Goal: Task Accomplishment & Management: Complete application form

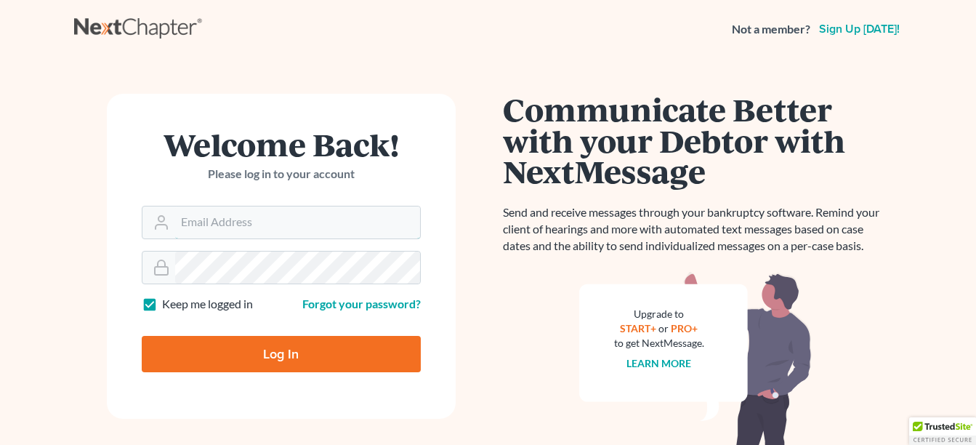
type input "[EMAIL_ADDRESS][DOMAIN_NAME]"
click at [296, 350] on input "Log In" at bounding box center [281, 354] width 279 height 36
type input "Thinking..."
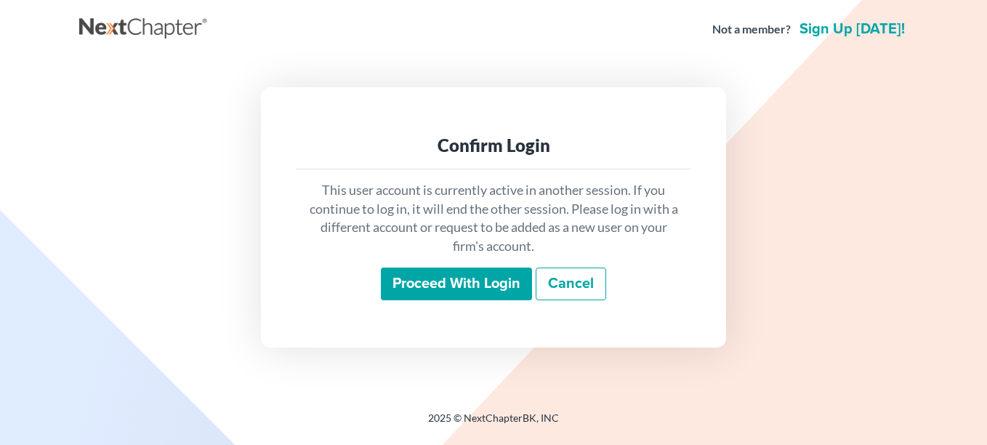
click at [460, 280] on input "Proceed with login" at bounding box center [456, 284] width 151 height 33
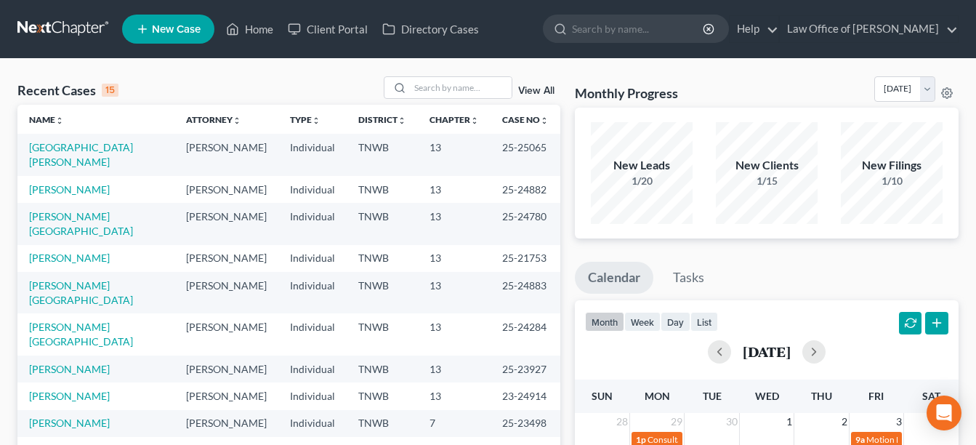
click at [180, 25] on span "New Case" at bounding box center [176, 29] width 49 height 11
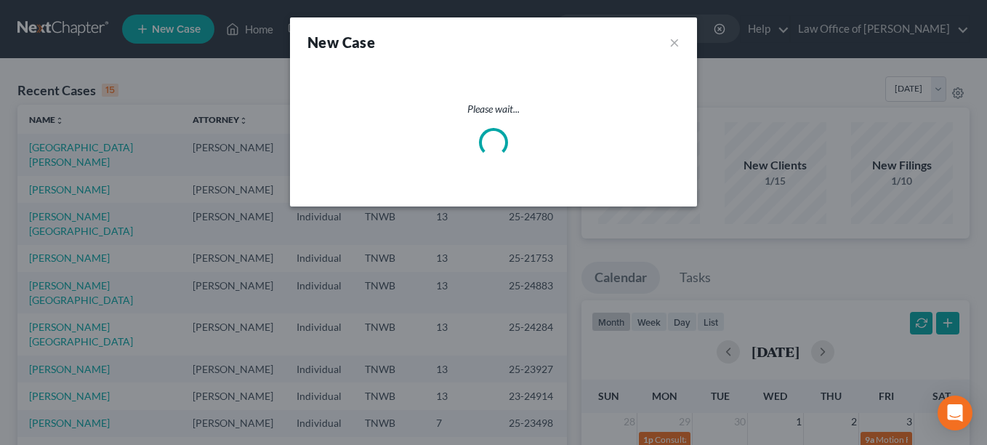
select select "76"
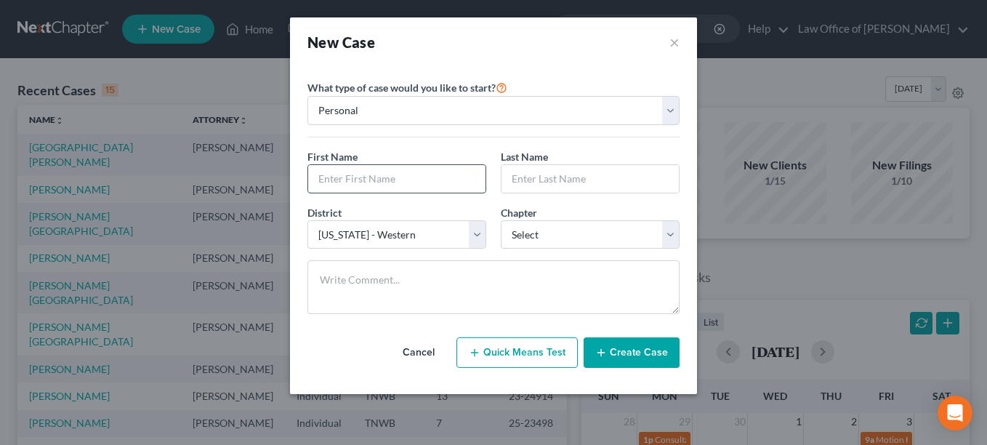
click at [337, 172] on input "text" at bounding box center [396, 179] width 177 height 28
type input "Keith"
click at [509, 178] on input "text" at bounding box center [590, 179] width 177 height 28
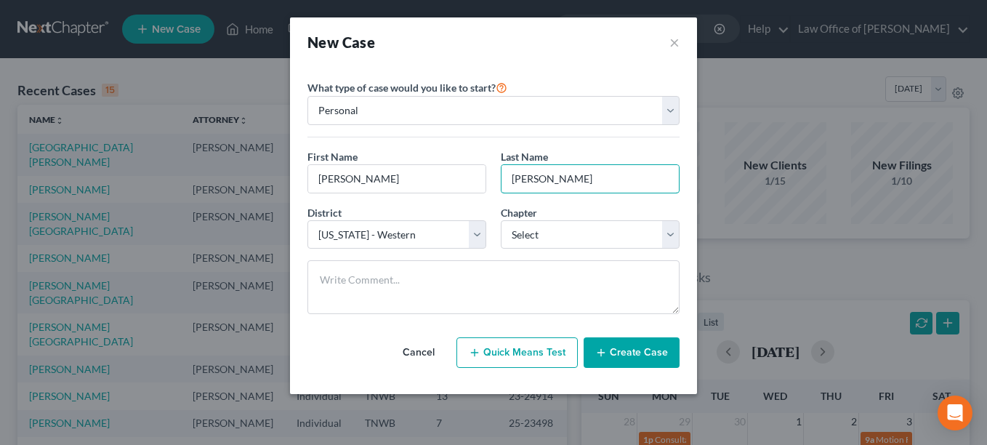
type input "barnes"
click at [673, 233] on select "Select 7 11 12 13" at bounding box center [590, 234] width 179 height 29
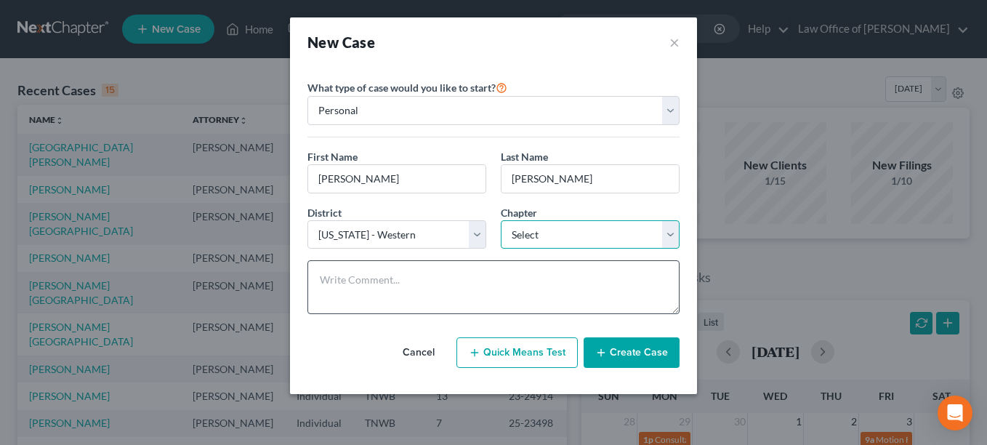
select select "0"
click at [501, 220] on select "Select 7 11 12 13" at bounding box center [590, 234] width 179 height 29
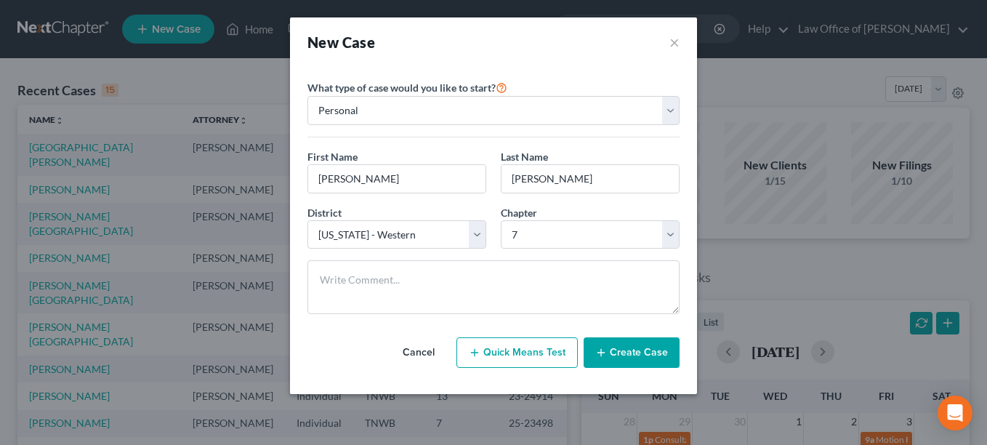
click at [617, 348] on button "Create Case" at bounding box center [632, 352] width 96 height 31
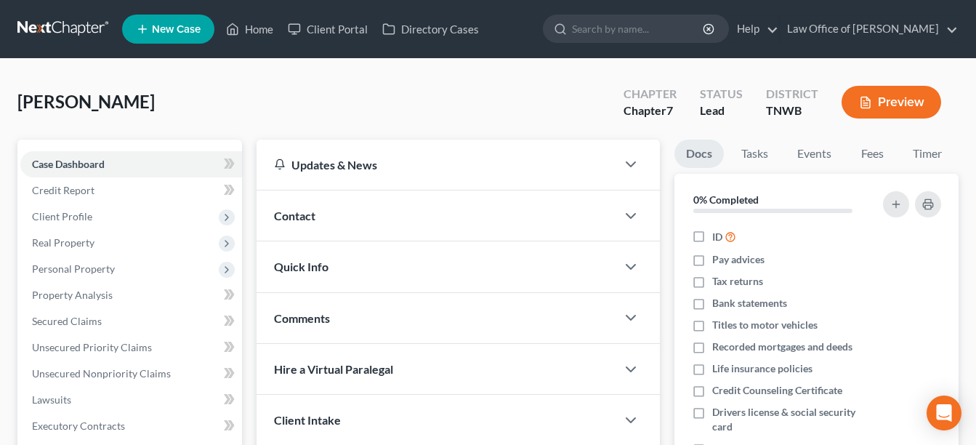
click at [306, 212] on span "Contact" at bounding box center [294, 216] width 41 height 14
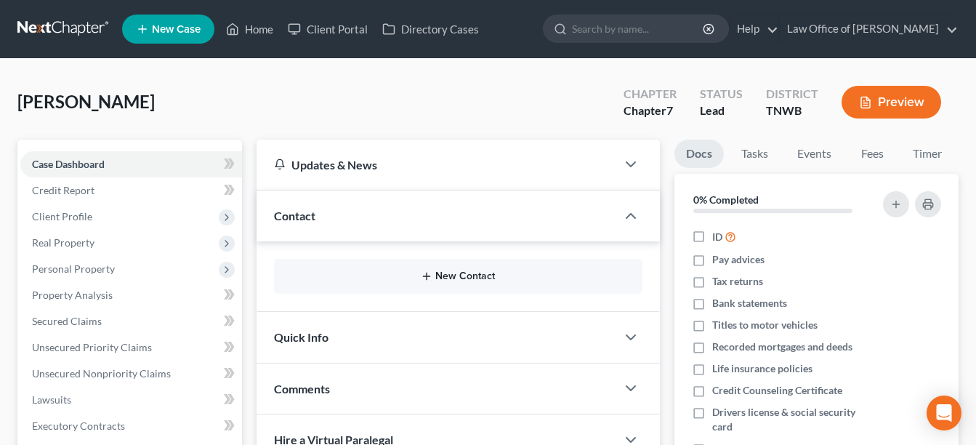
click at [456, 273] on button "New Contact" at bounding box center [458, 276] width 345 height 12
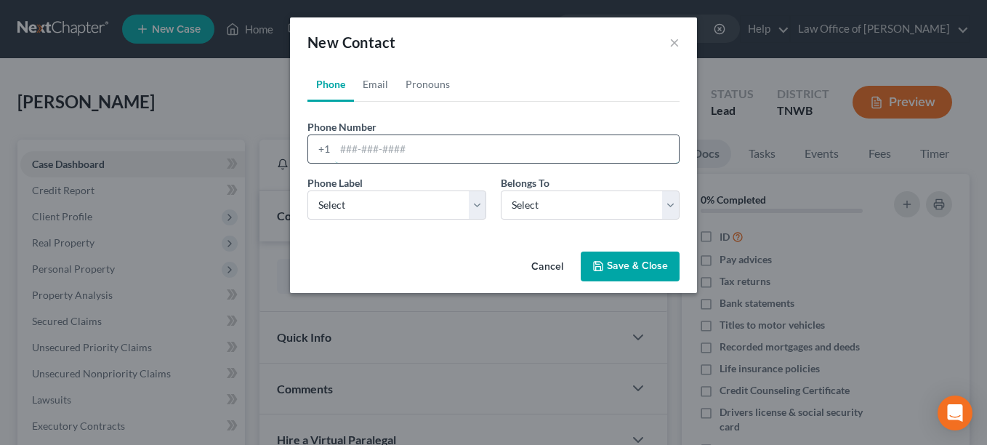
click at [351, 137] on input "tel" at bounding box center [507, 149] width 344 height 28
type input "9014139665"
click at [475, 212] on select "Select Mobile Home Work Other" at bounding box center [397, 204] width 179 height 29
select select "0"
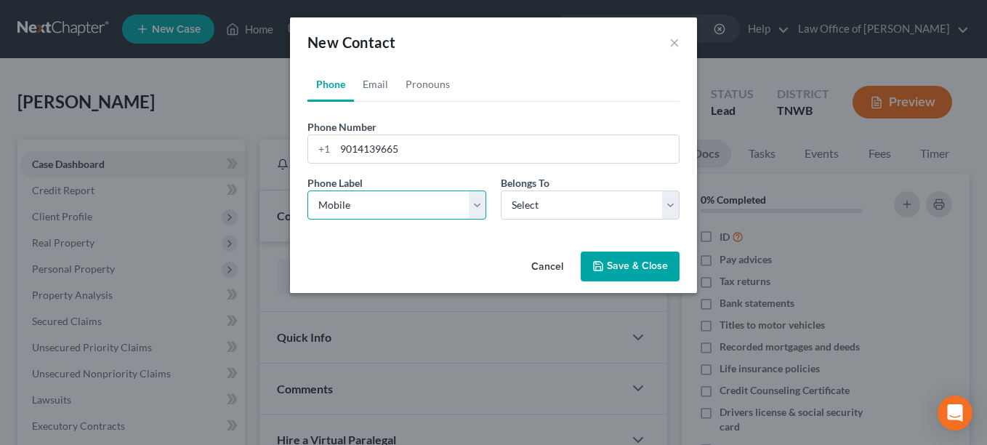
click at [308, 190] on select "Select Mobile Home Work Other" at bounding box center [397, 204] width 179 height 29
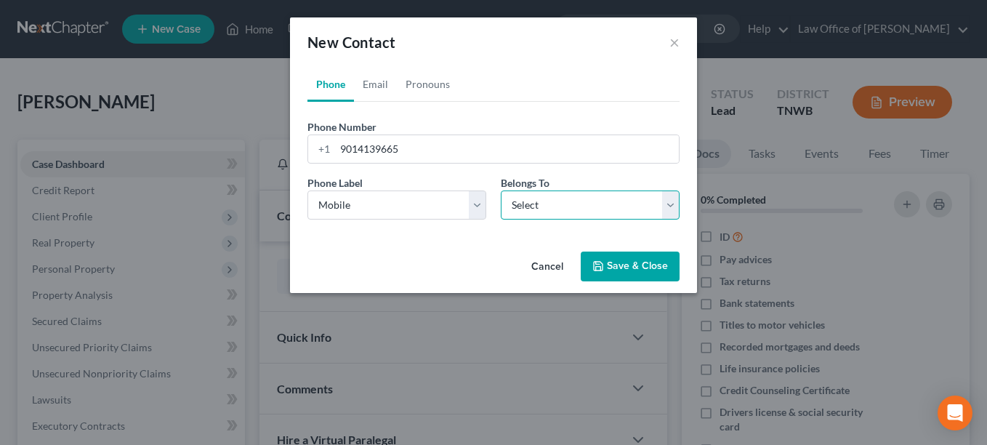
click at [673, 198] on select "Select Client Other" at bounding box center [590, 204] width 179 height 29
select select "0"
click at [501, 190] on select "Select Client Other" at bounding box center [590, 204] width 179 height 29
click at [616, 260] on button "Save & Close" at bounding box center [630, 267] width 99 height 31
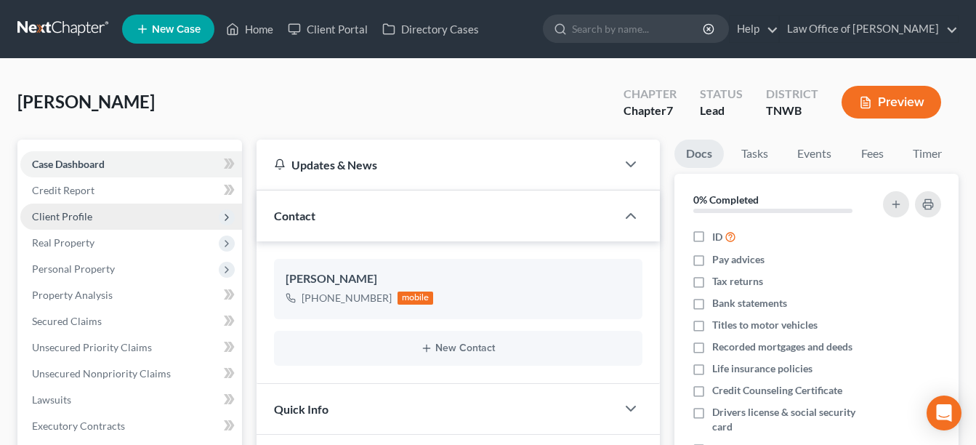
click at [86, 216] on span "Client Profile" at bounding box center [62, 216] width 60 height 12
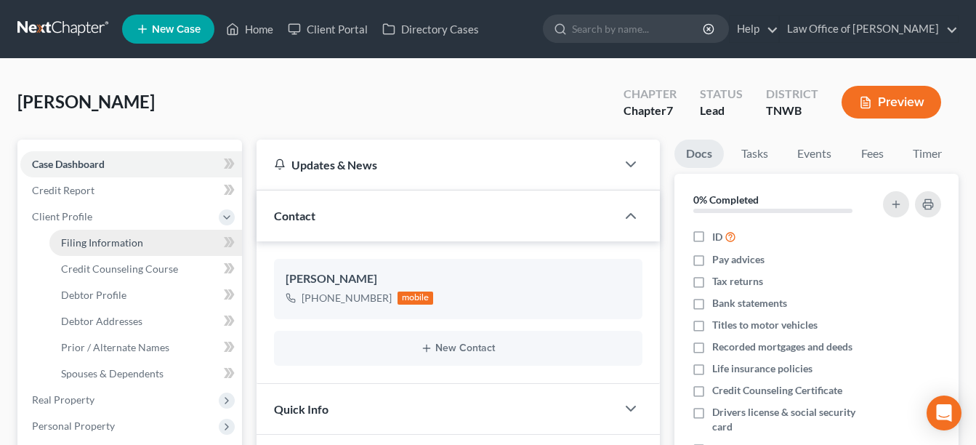
click at [126, 240] on span "Filing Information" at bounding box center [102, 242] width 82 height 12
select select "1"
select select "0"
select select "76"
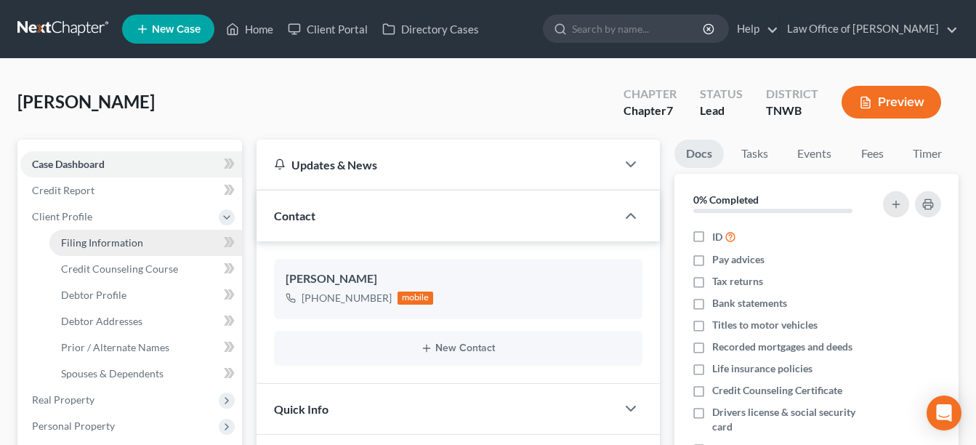
select select "44"
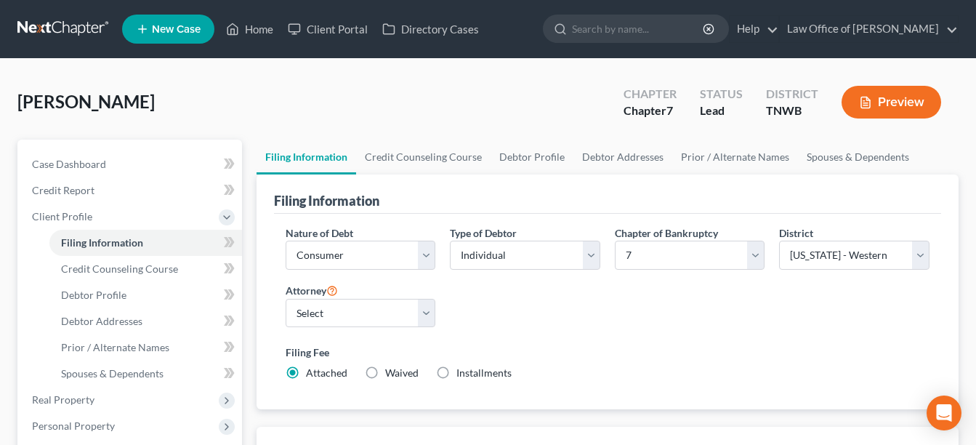
click at [457, 371] on label "Installments Installments" at bounding box center [484, 373] width 55 height 15
click at [462, 371] on input "Installments Installments" at bounding box center [466, 370] width 9 height 9
radio input "true"
radio input "false"
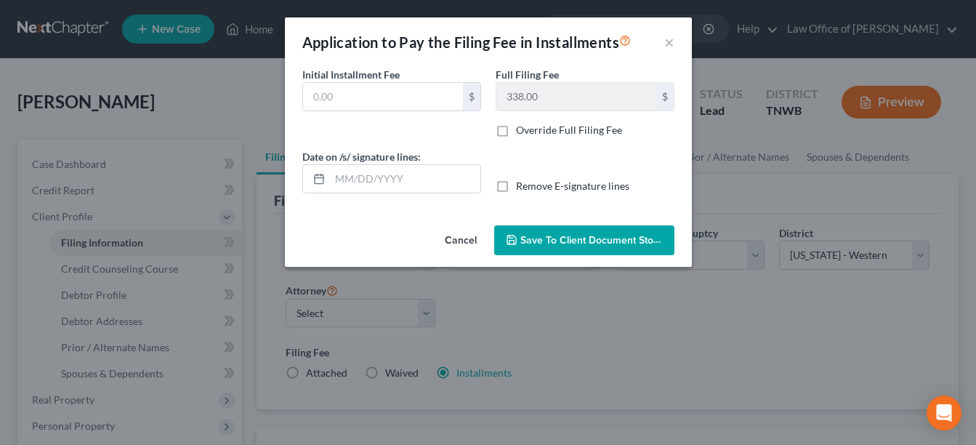
type input "0.00"
type input "10/06/2025"
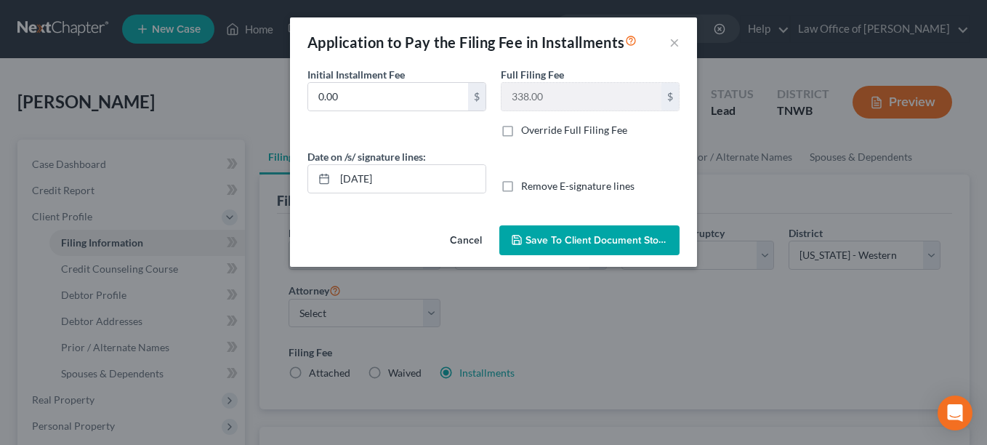
click at [579, 244] on span "Save to Client Document Storage" at bounding box center [603, 240] width 154 height 12
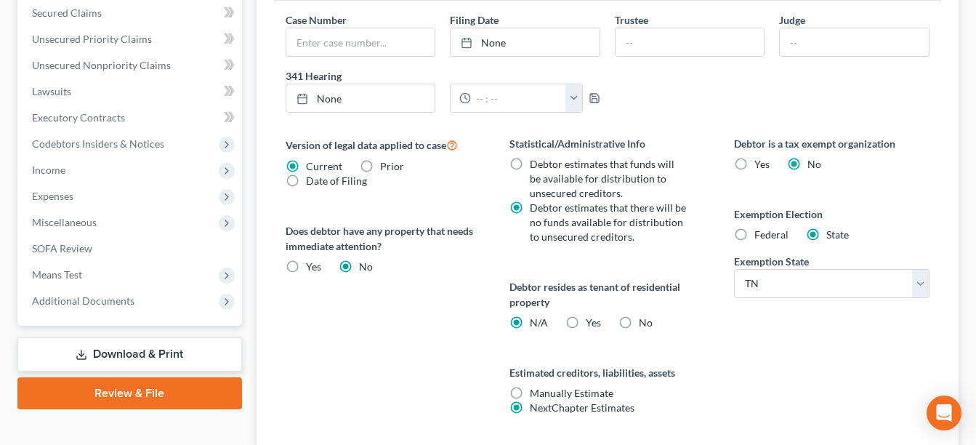
scroll to position [572, 0]
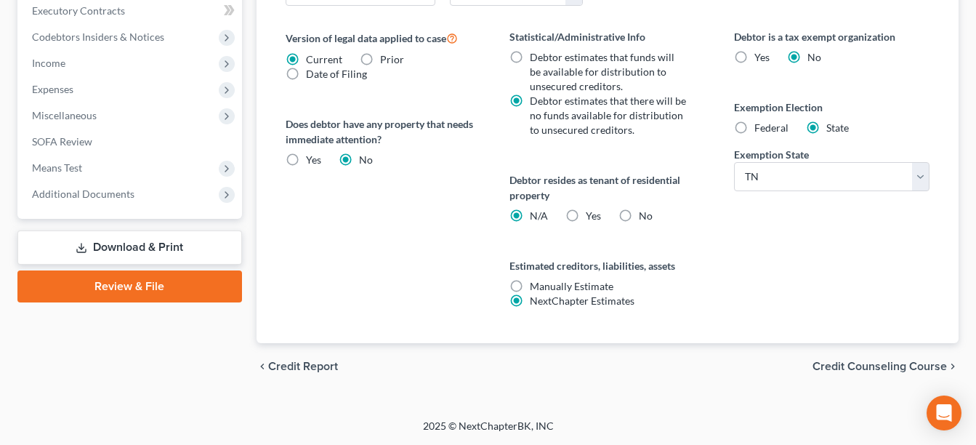
click at [907, 364] on span "Credit Counseling Course" at bounding box center [880, 367] width 135 height 12
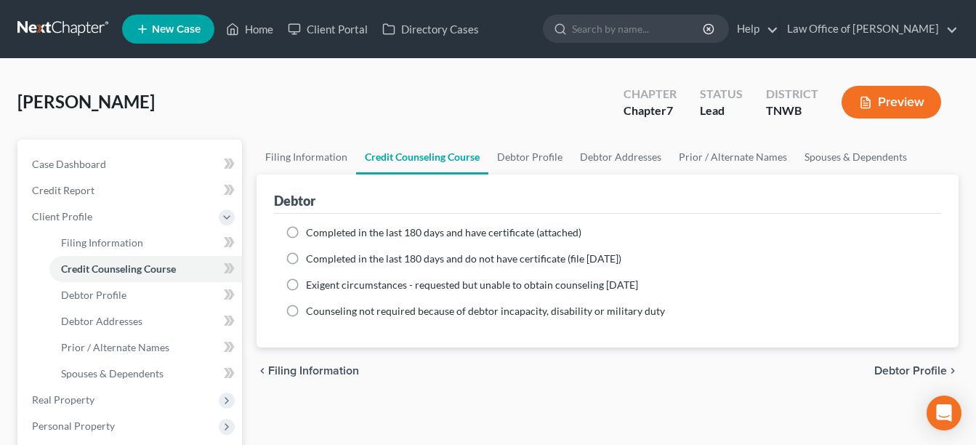
click at [306, 231] on label "Completed in the last 180 days and have certificate (attached)" at bounding box center [444, 232] width 276 height 15
click at [312, 231] on input "Completed in the last 180 days and have certificate (attached)" at bounding box center [316, 229] width 9 height 9
radio input "true"
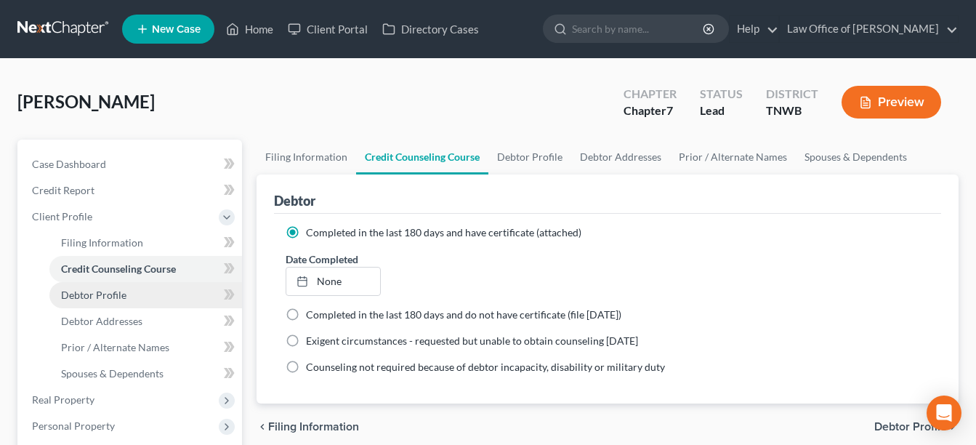
click at [110, 296] on span "Debtor Profile" at bounding box center [93, 295] width 65 height 12
select select "0"
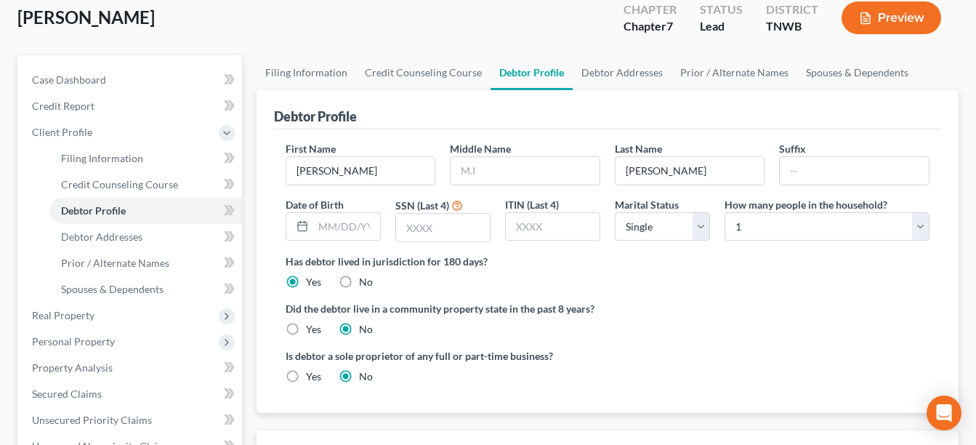
scroll to position [87, 0]
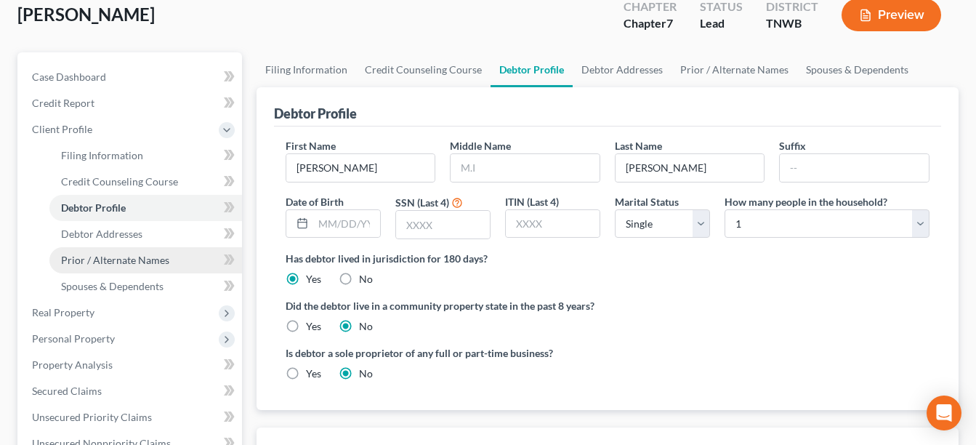
click at [131, 262] on span "Prior / Alternate Names" at bounding box center [115, 260] width 108 height 12
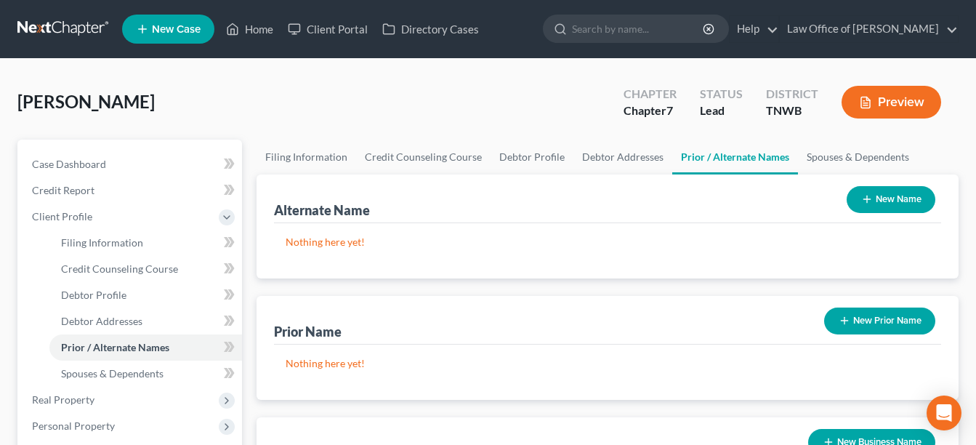
click at [864, 320] on button "New Prior Name" at bounding box center [879, 321] width 111 height 27
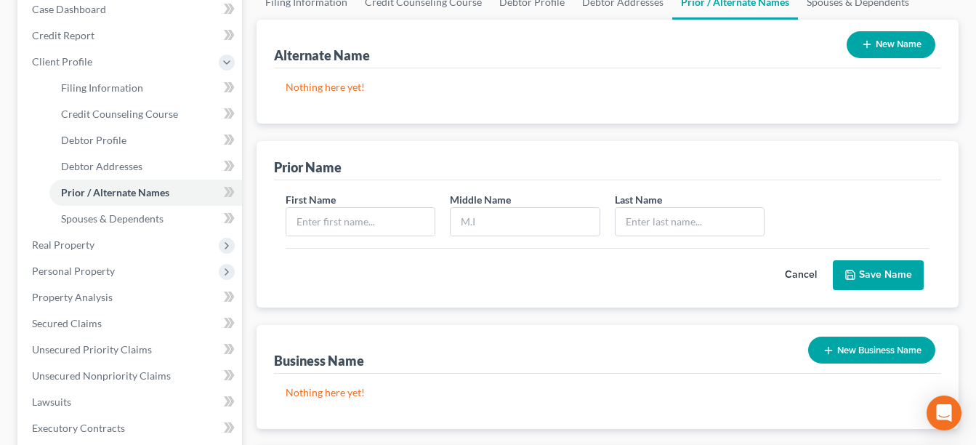
scroll to position [204, 0]
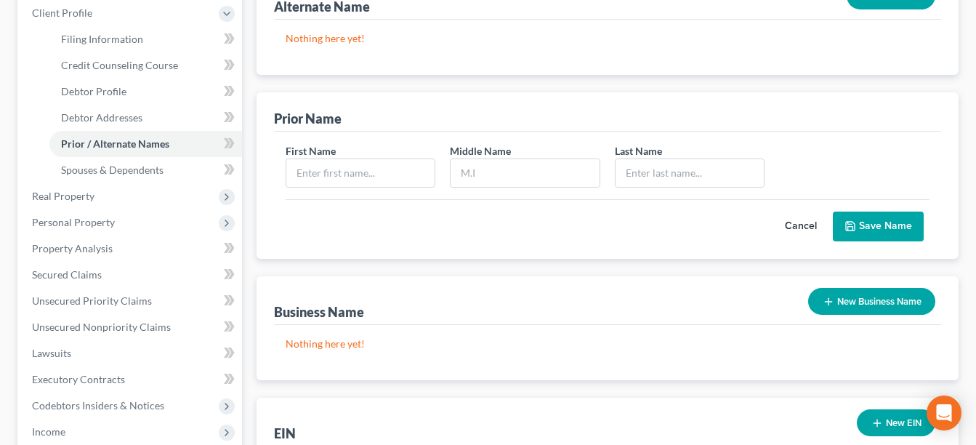
click at [847, 299] on button "New Business Name" at bounding box center [871, 301] width 127 height 27
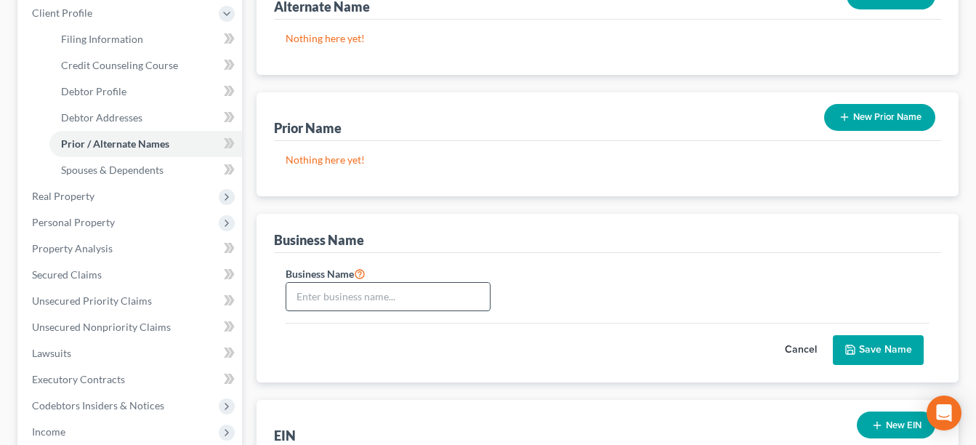
click at [337, 288] on input "text" at bounding box center [388, 297] width 204 height 28
type input "Kns freight"
click at [869, 346] on button "Save Name" at bounding box center [878, 350] width 91 height 31
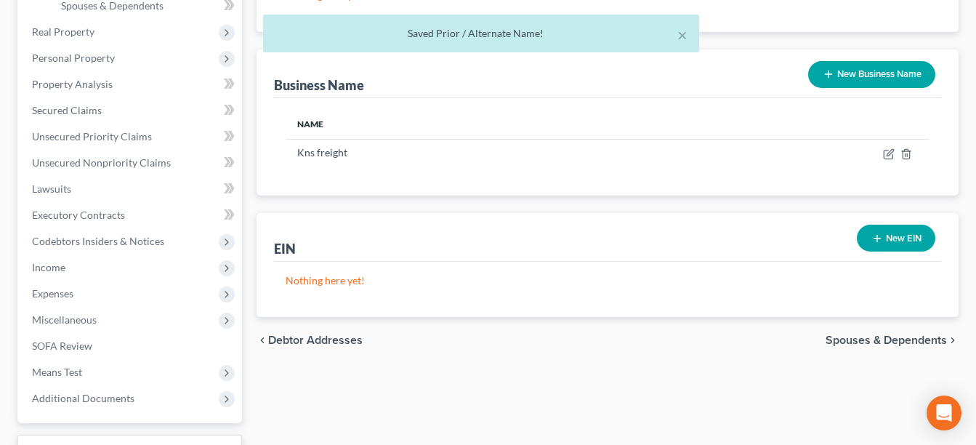
scroll to position [417, 0]
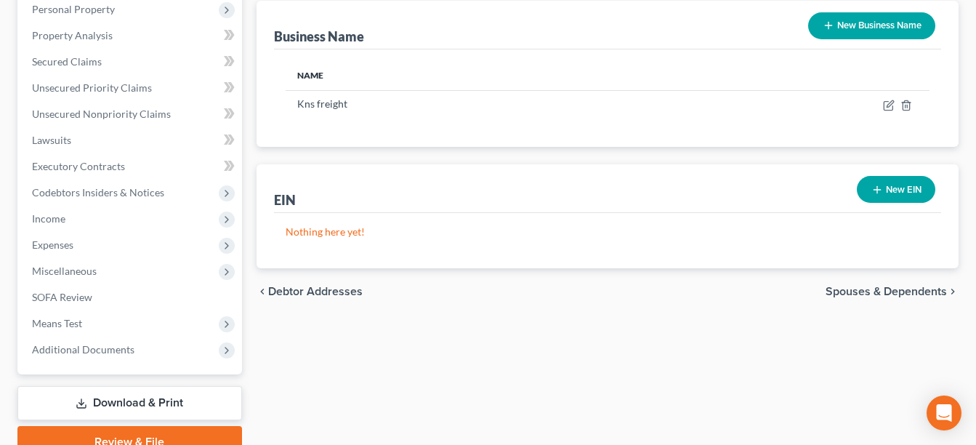
click at [878, 186] on icon "button" at bounding box center [878, 190] width 12 height 12
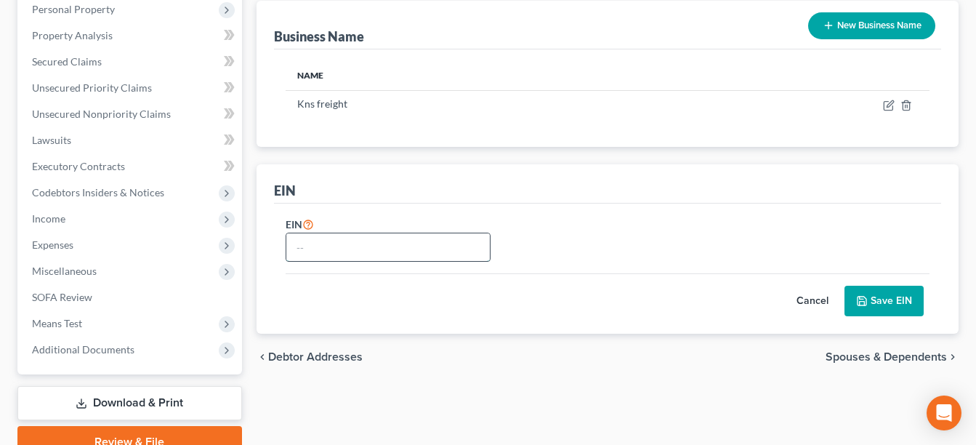
click at [306, 251] on input "text" at bounding box center [388, 247] width 204 height 28
type input "85-1917765"
click at [890, 296] on button "Save EIN" at bounding box center [884, 301] width 79 height 31
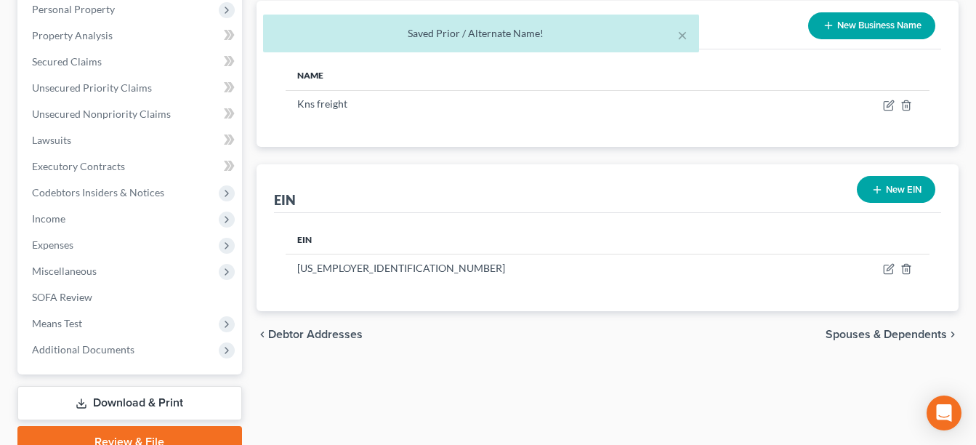
click at [883, 329] on span "Spouses & Dependents" at bounding box center [886, 335] width 121 height 12
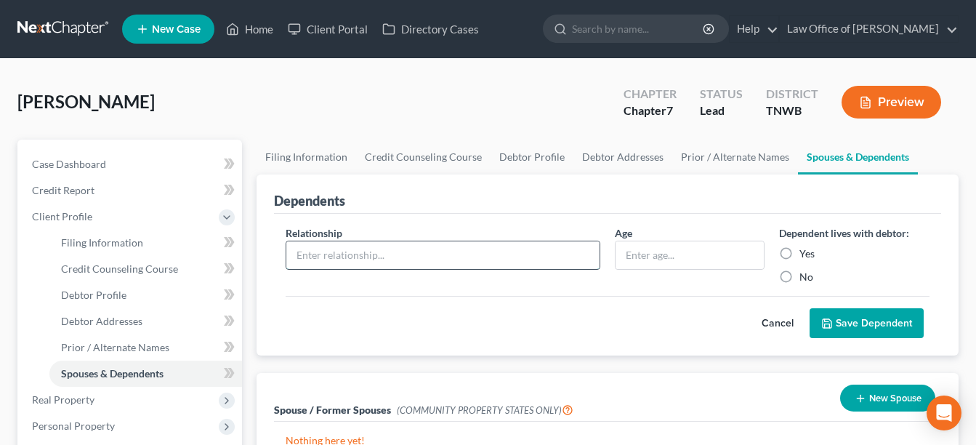
click at [511, 252] on input "text" at bounding box center [442, 255] width 313 height 28
type input "son"
click at [661, 255] on input "text" at bounding box center [690, 255] width 149 height 28
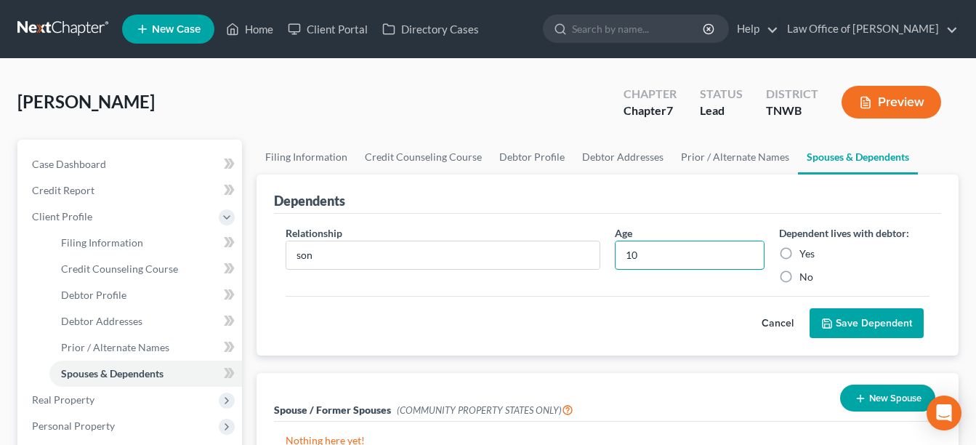
type input "10"
click at [800, 251] on label "Yes" at bounding box center [807, 253] width 15 height 15
click at [806, 251] on input "Yes" at bounding box center [810, 250] width 9 height 9
radio input "true"
click at [848, 320] on button "Save Dependent" at bounding box center [867, 323] width 114 height 31
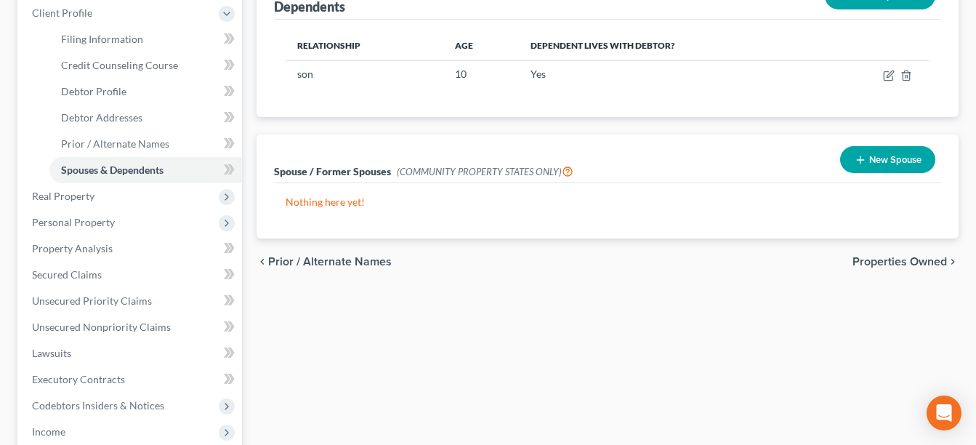
scroll to position [136, 0]
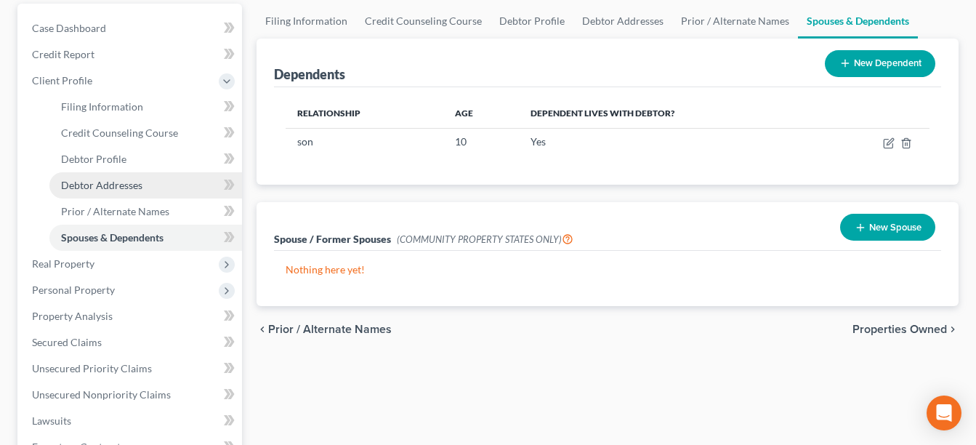
click at [92, 182] on span "Debtor Addresses" at bounding box center [101, 185] width 81 height 12
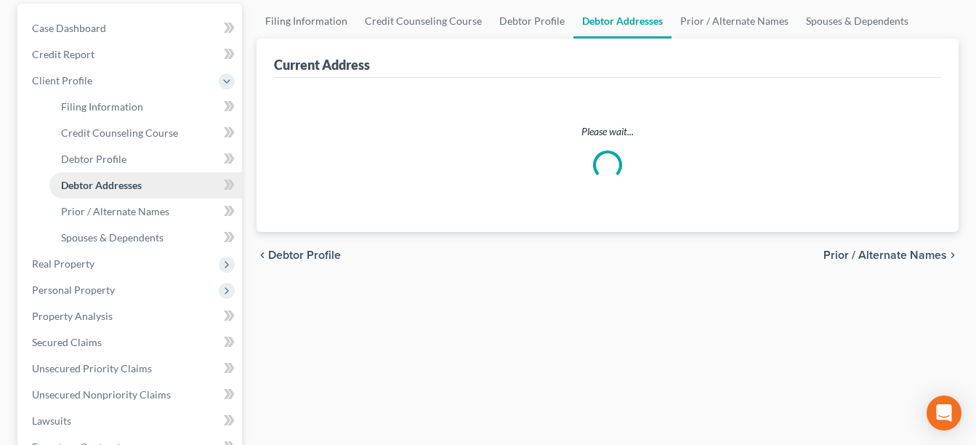
scroll to position [65, 0]
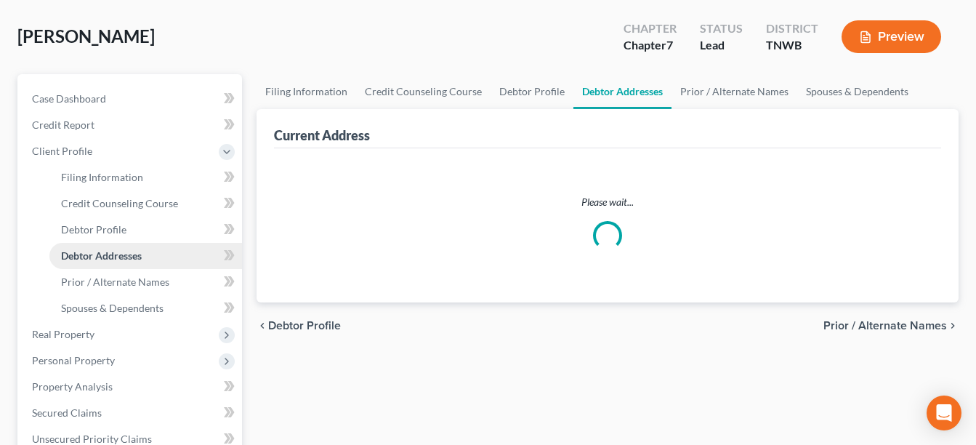
select select "0"
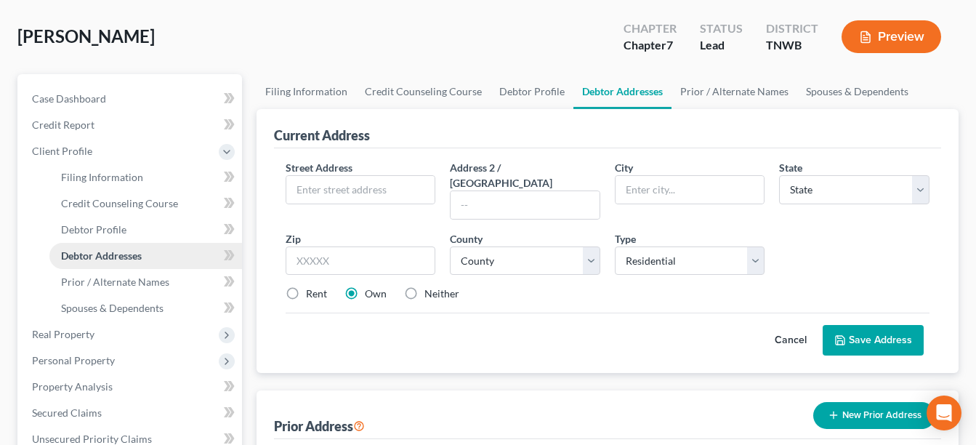
scroll to position [0, 0]
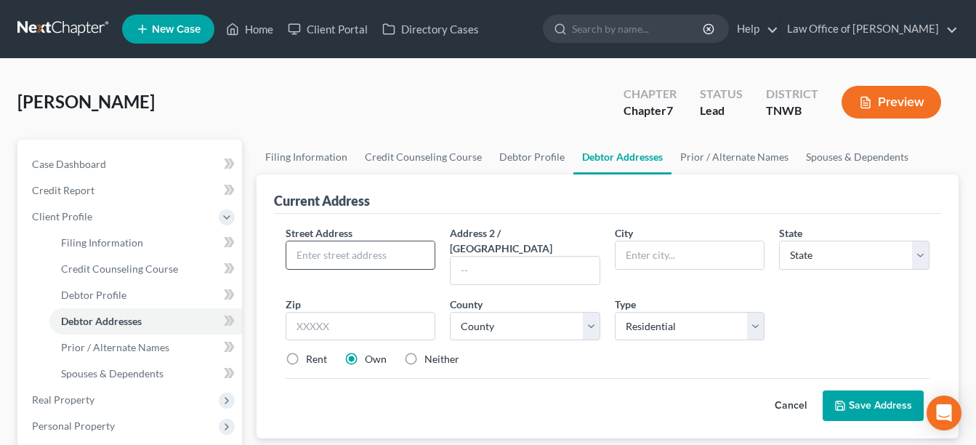
click at [303, 257] on input "text" at bounding box center [360, 255] width 149 height 28
type input "6092 Sugar Tree"
click at [643, 258] on input "text" at bounding box center [690, 255] width 149 height 28
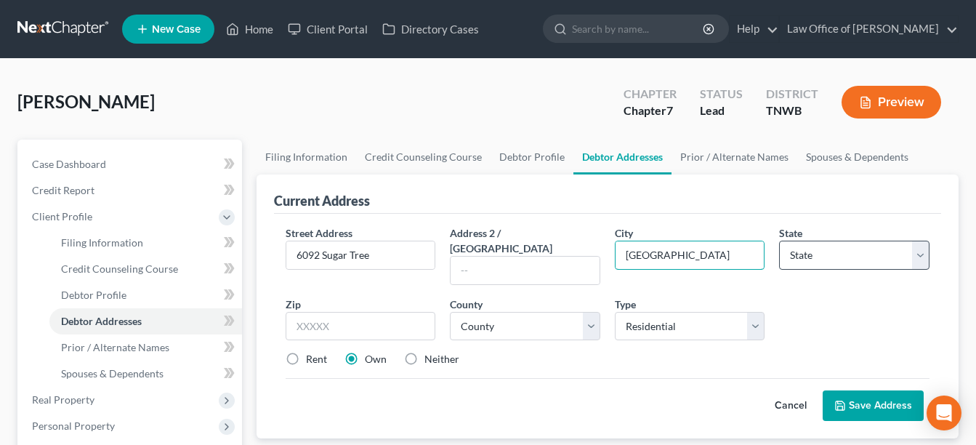
type input "Memphis"
click at [916, 254] on select "State AL AK AR AZ CA CO CT DE DC FL GA GU HI ID IL IN IA KS KY LA ME MD MA MI M…" at bounding box center [854, 255] width 151 height 29
select select "44"
click at [779, 241] on select "State AL AK AR AZ CA CO CT DE DC FL GA GU HI ID IL IN IA KS KY LA ME MD MA MI M…" at bounding box center [854, 255] width 151 height 29
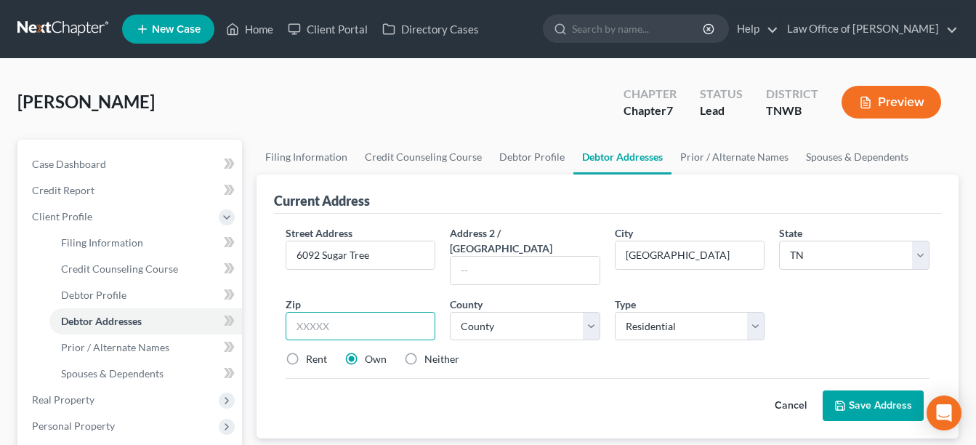
click at [300, 312] on input "text" at bounding box center [361, 326] width 151 height 29
type input "38134"
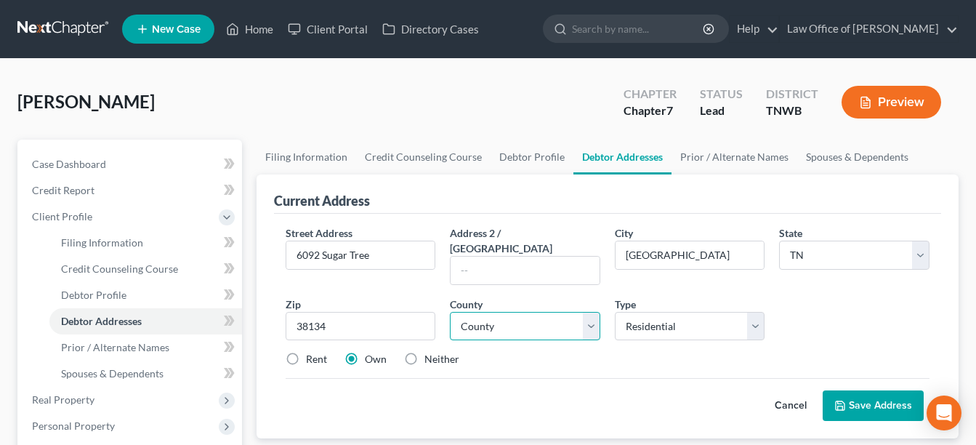
click at [591, 312] on select "County Anderson County Bedford County Benton County Bledsoe County Blount Count…" at bounding box center [525, 326] width 151 height 29
select select "78"
click at [450, 312] on select "County Anderson County Bedford County Benton County Bledsoe County Blount Count…" at bounding box center [525, 326] width 151 height 29
click at [868, 390] on button "Save Address" at bounding box center [873, 405] width 101 height 31
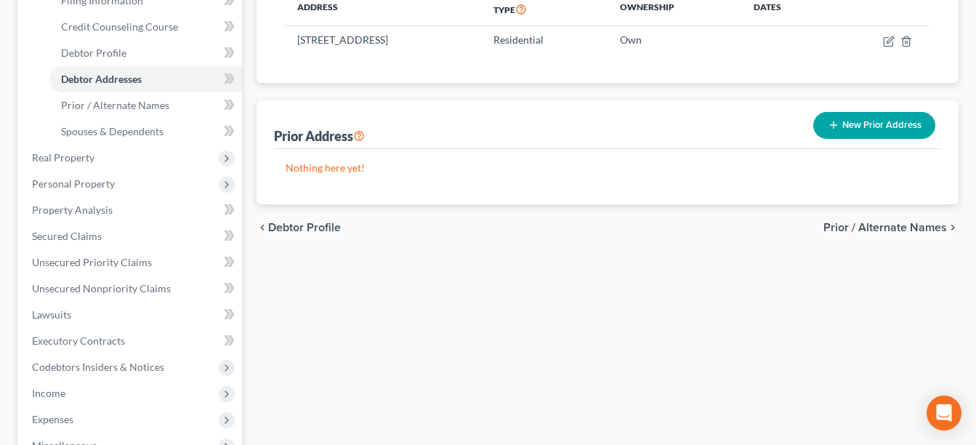
scroll to position [252, 0]
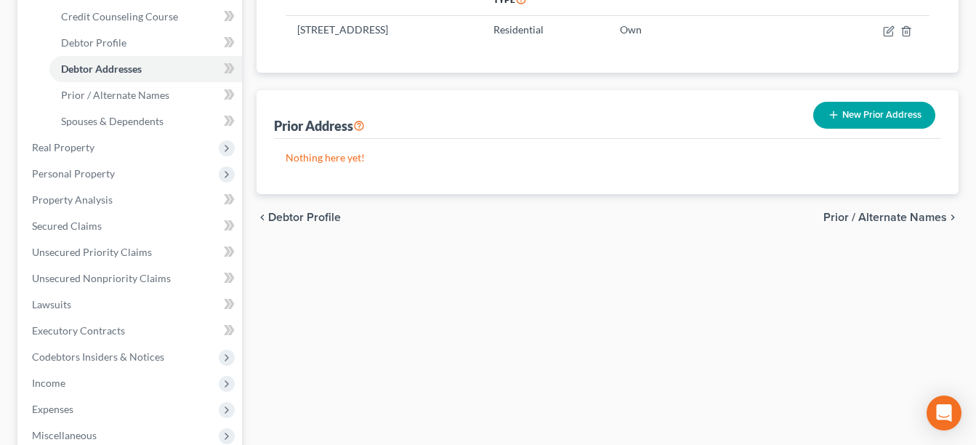
click at [904, 214] on span "Prior / Alternate Names" at bounding box center [886, 218] width 124 height 12
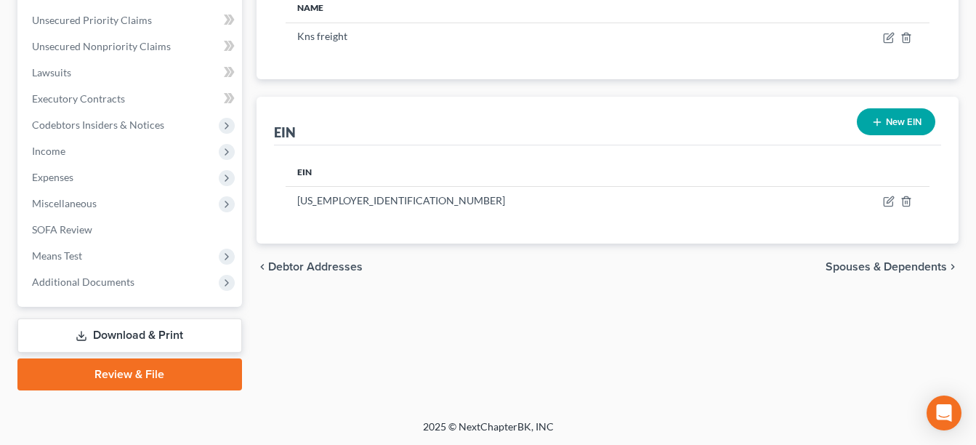
scroll to position [485, 0]
click at [878, 262] on span "Spouses & Dependents" at bounding box center [886, 266] width 121 height 12
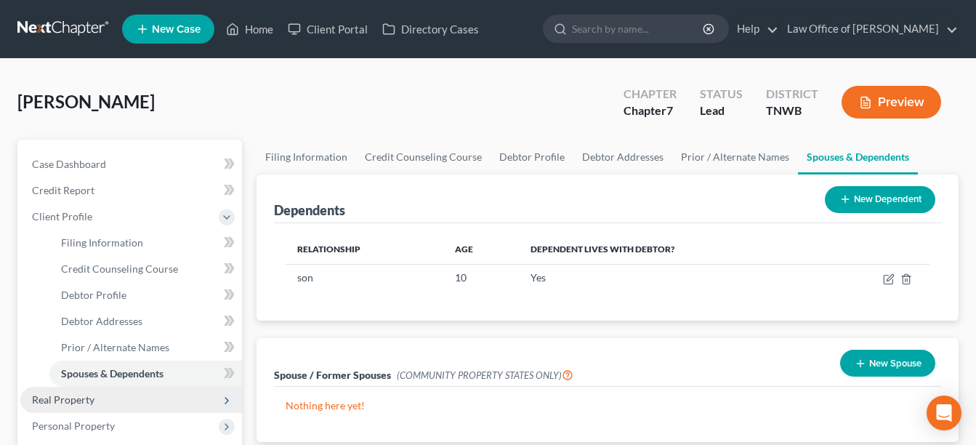
click at [75, 395] on span "Real Property" at bounding box center [63, 399] width 63 height 12
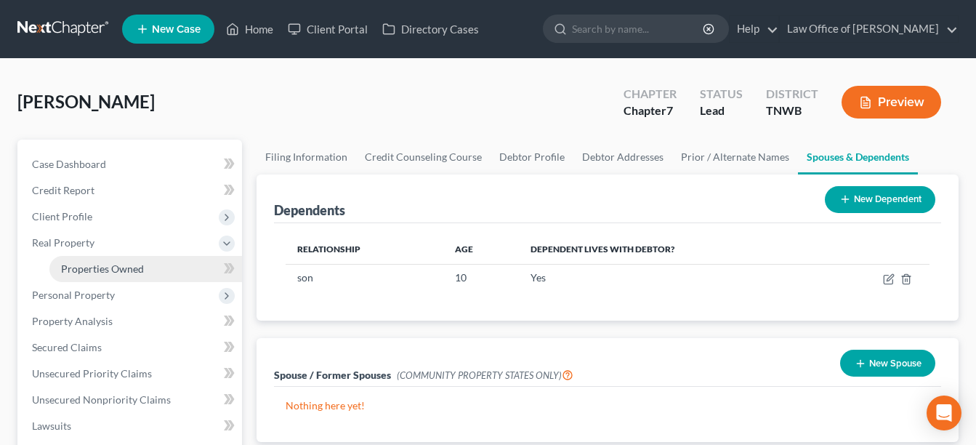
click at [103, 267] on span "Properties Owned" at bounding box center [102, 268] width 83 height 12
